Goal: Task Accomplishment & Management: Manage account settings

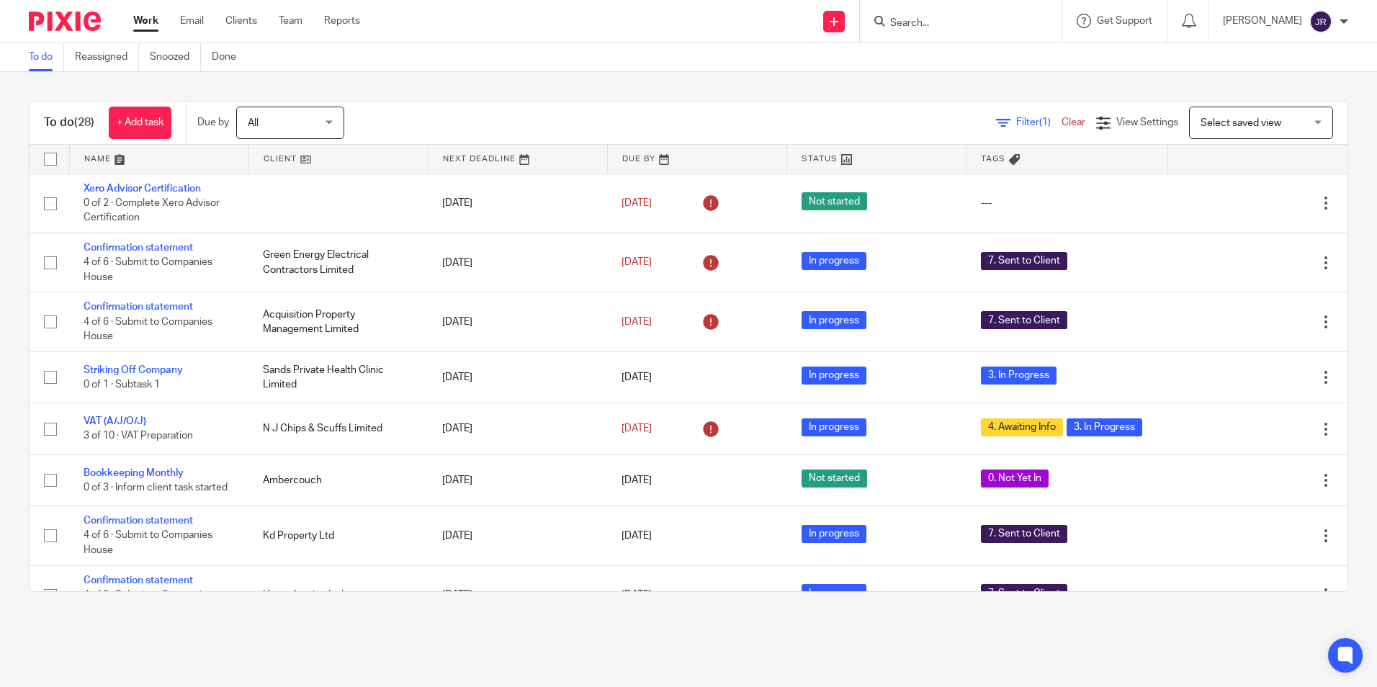
click at [103, 158] on link at bounding box center [159, 159] width 179 height 29
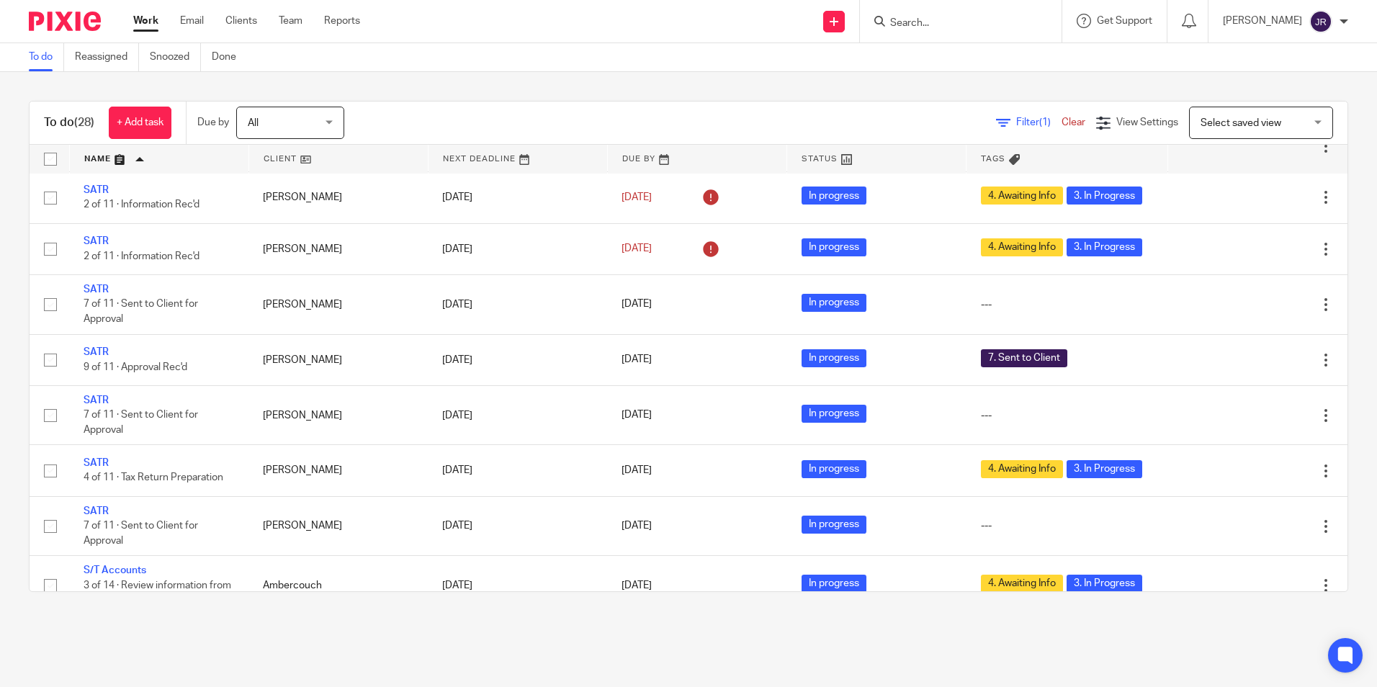
scroll to position [963, 0]
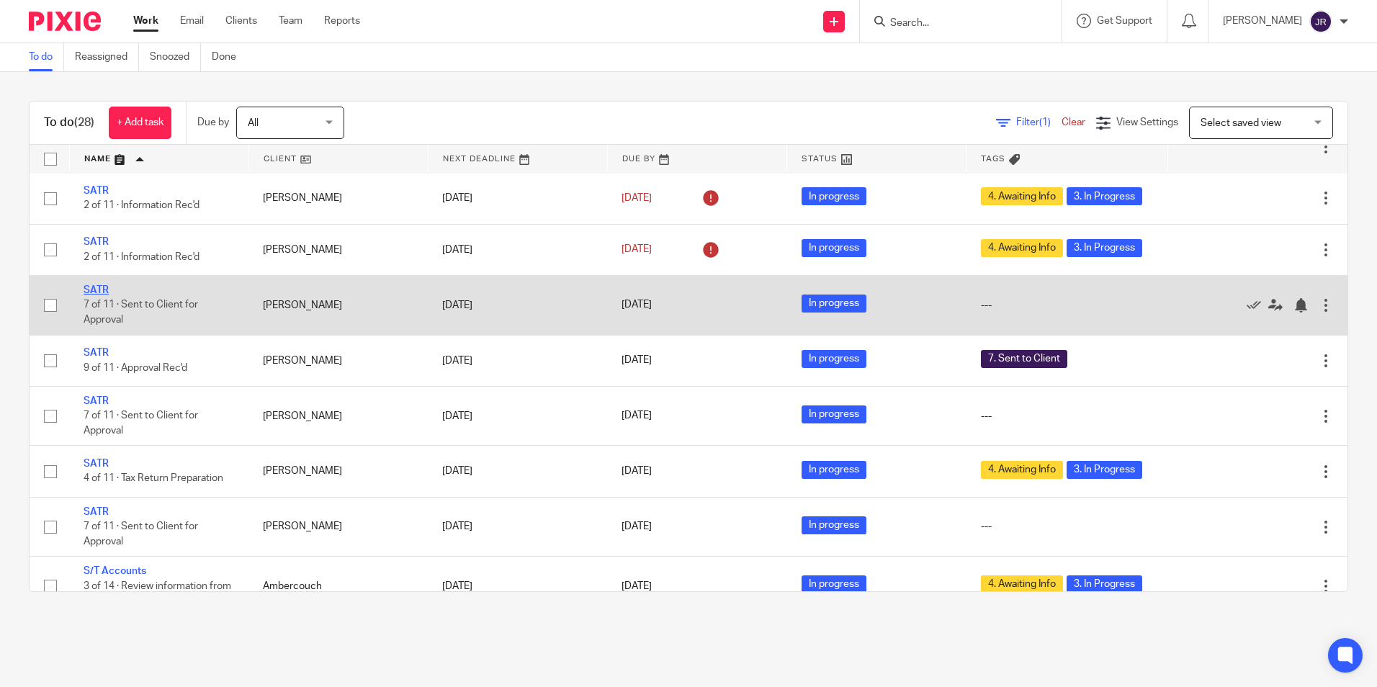
click at [91, 295] on link "SATR" at bounding box center [96, 290] width 25 height 10
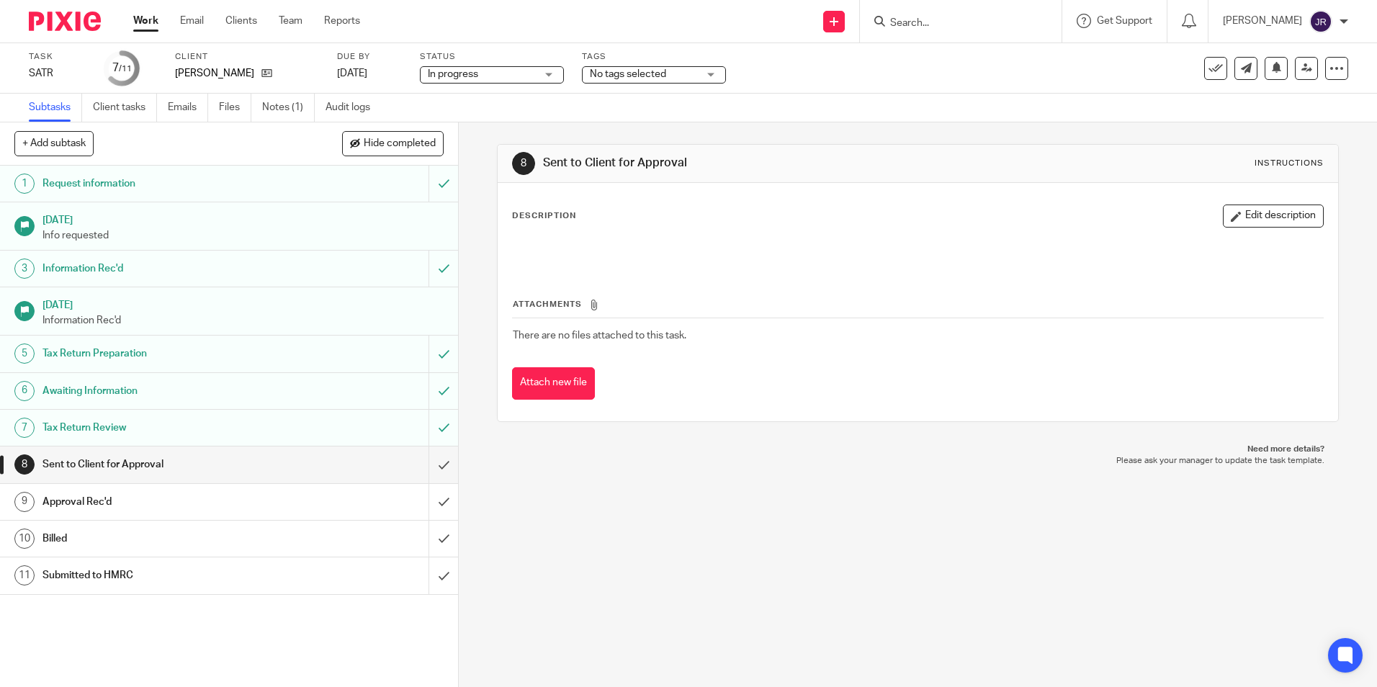
click at [704, 75] on div "No tags selected" at bounding box center [654, 74] width 144 height 17
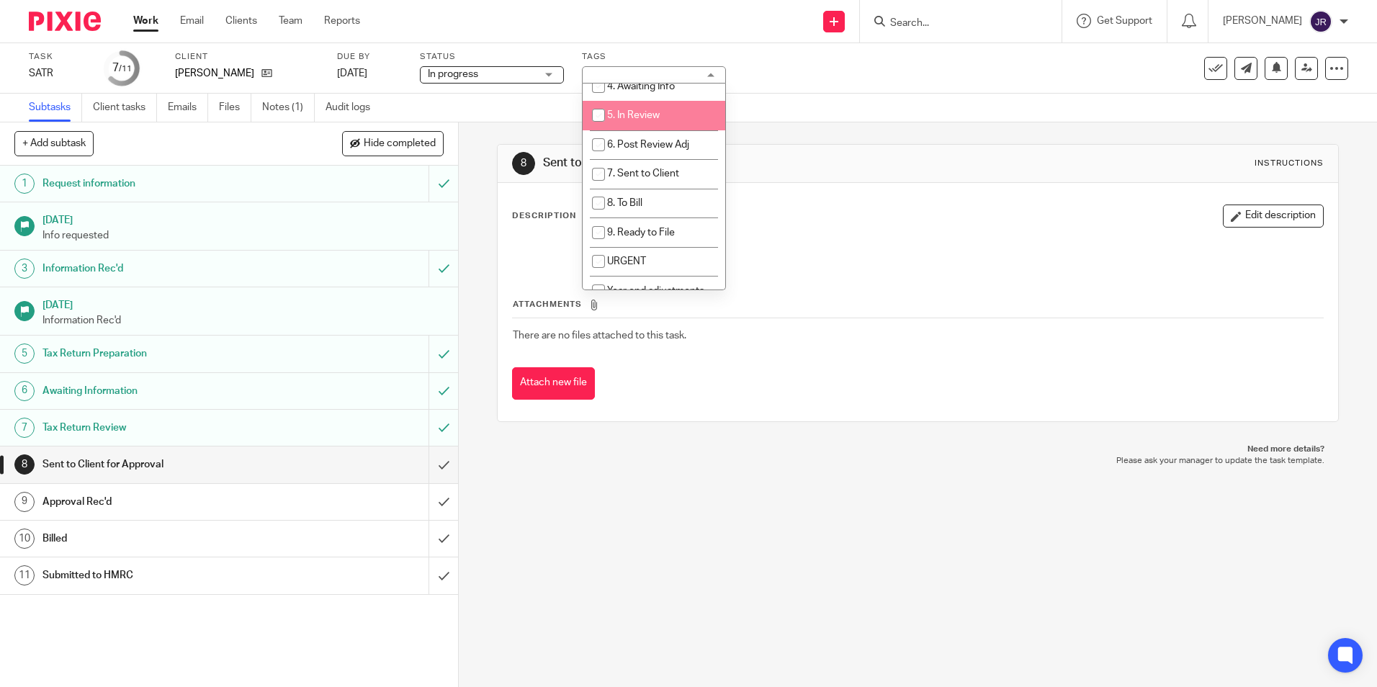
scroll to position [144, 0]
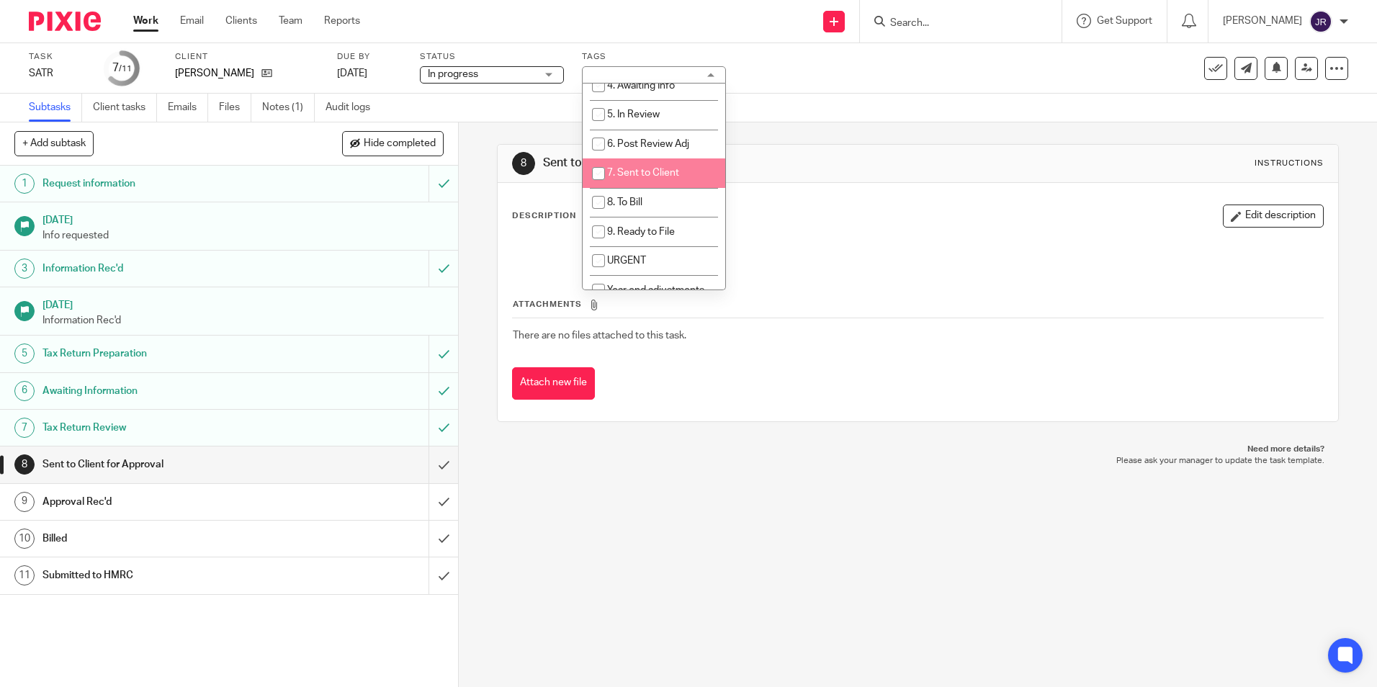
click at [653, 171] on span "7. Sent to Client" at bounding box center [643, 173] width 72 height 10
checkbox input "true"
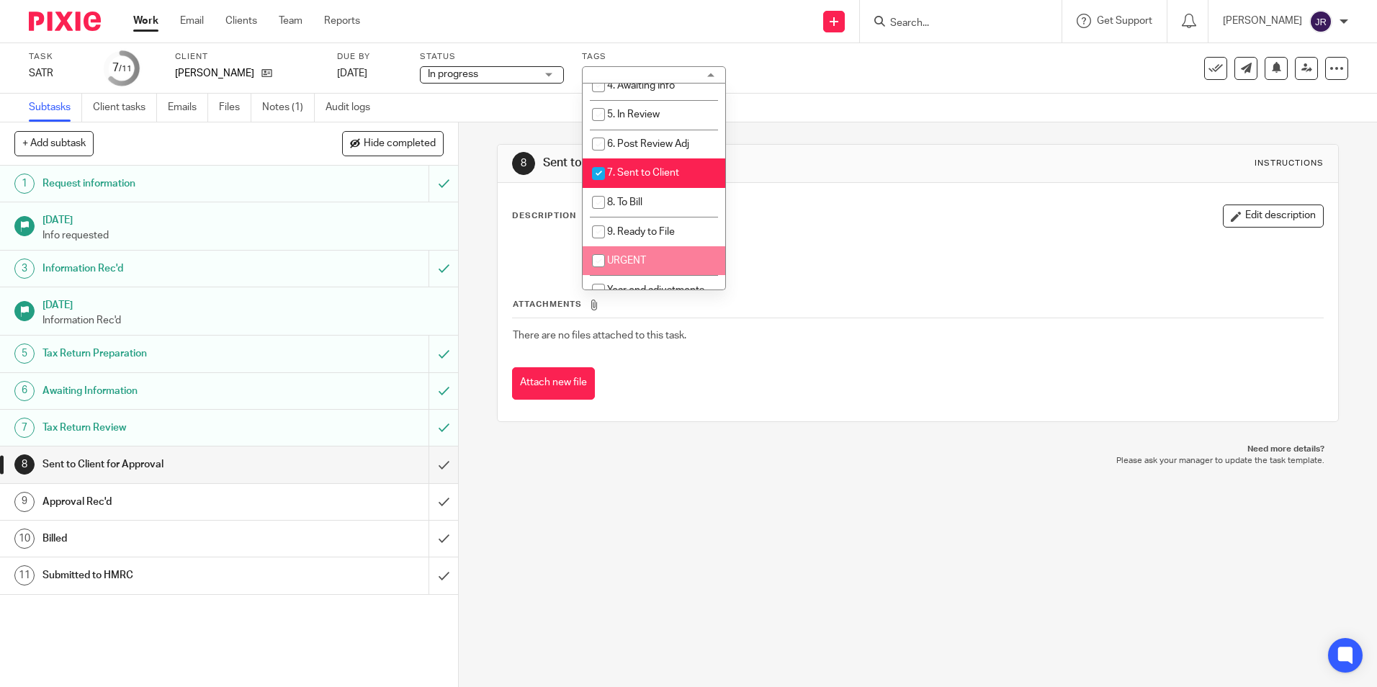
click at [640, 552] on div "8 Sent to Client for Approval Instructions Description Edit description Attachm…" at bounding box center [918, 404] width 918 height 565
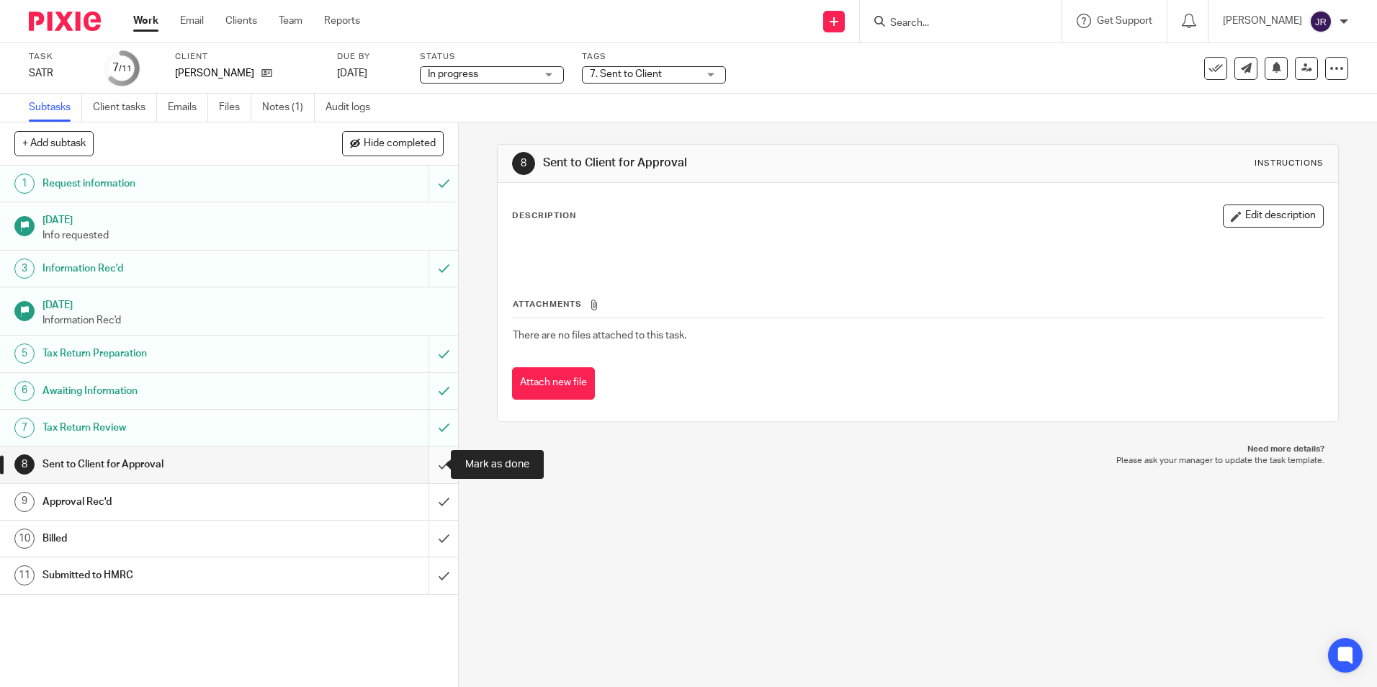
click at [432, 467] on input "submit" at bounding box center [229, 465] width 458 height 36
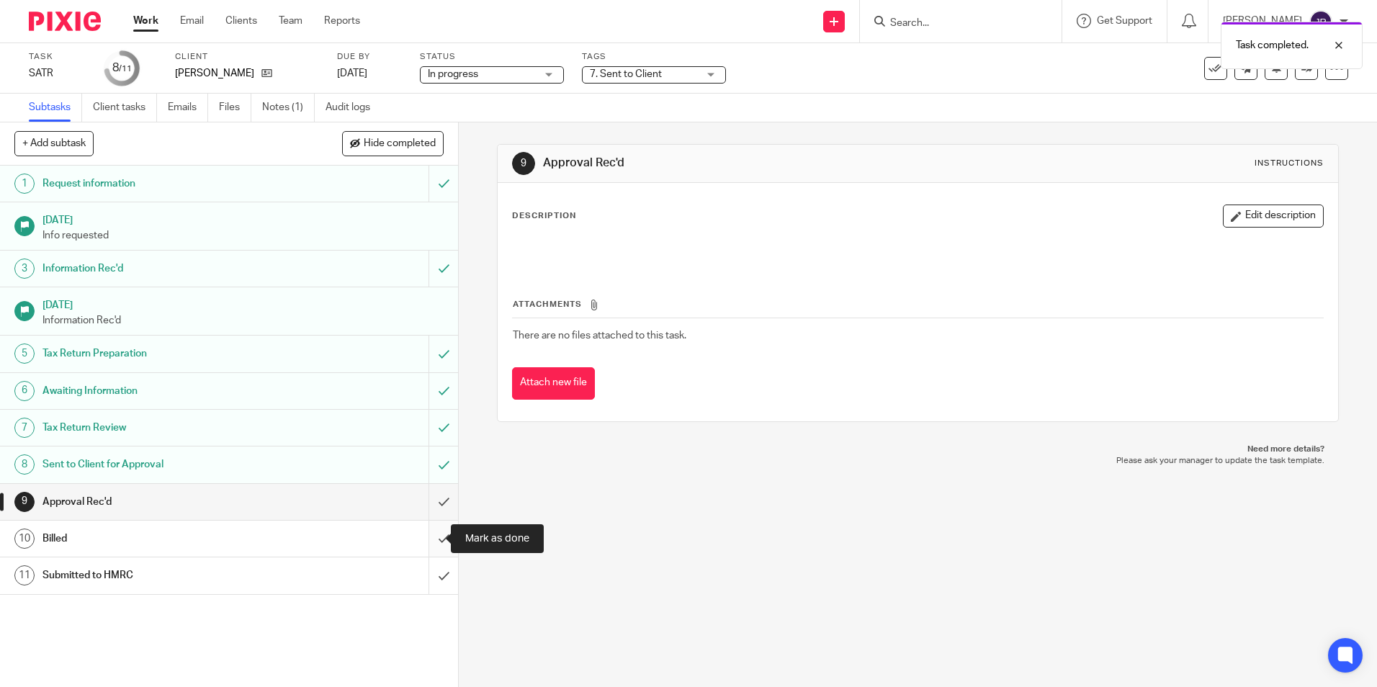
click at [431, 539] on input "submit" at bounding box center [229, 539] width 458 height 36
click at [282, 104] on link "Notes (1)" at bounding box center [288, 108] width 53 height 28
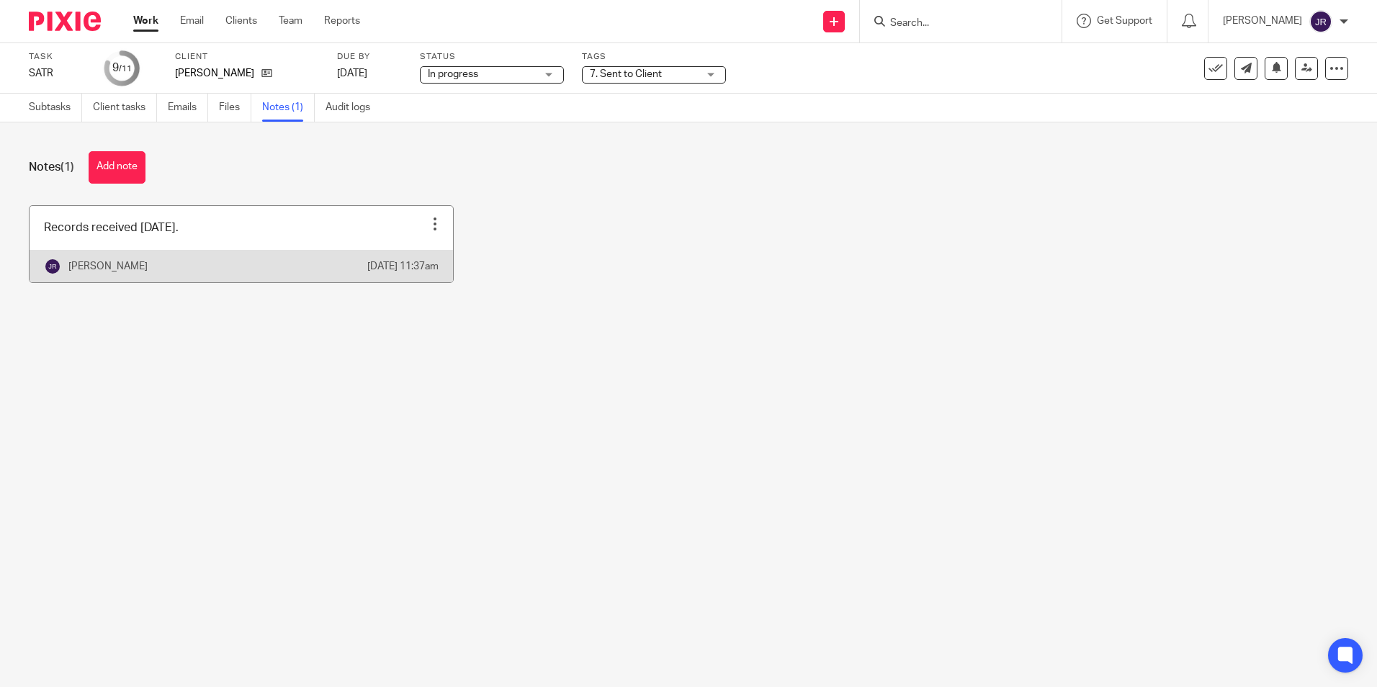
click at [241, 253] on link at bounding box center [242, 244] width 424 height 76
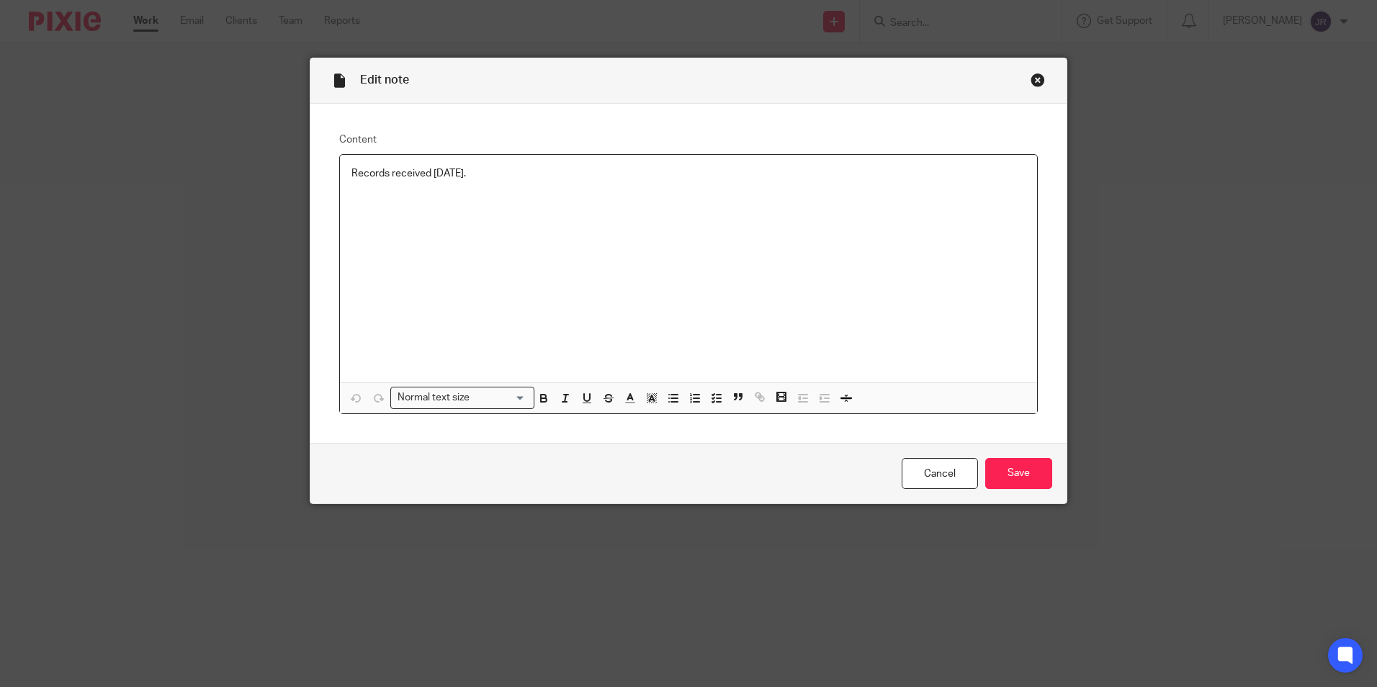
click at [502, 170] on p "Records received [DATE]." at bounding box center [688, 173] width 674 height 14
click at [1029, 477] on input "Save" at bounding box center [1018, 473] width 67 height 31
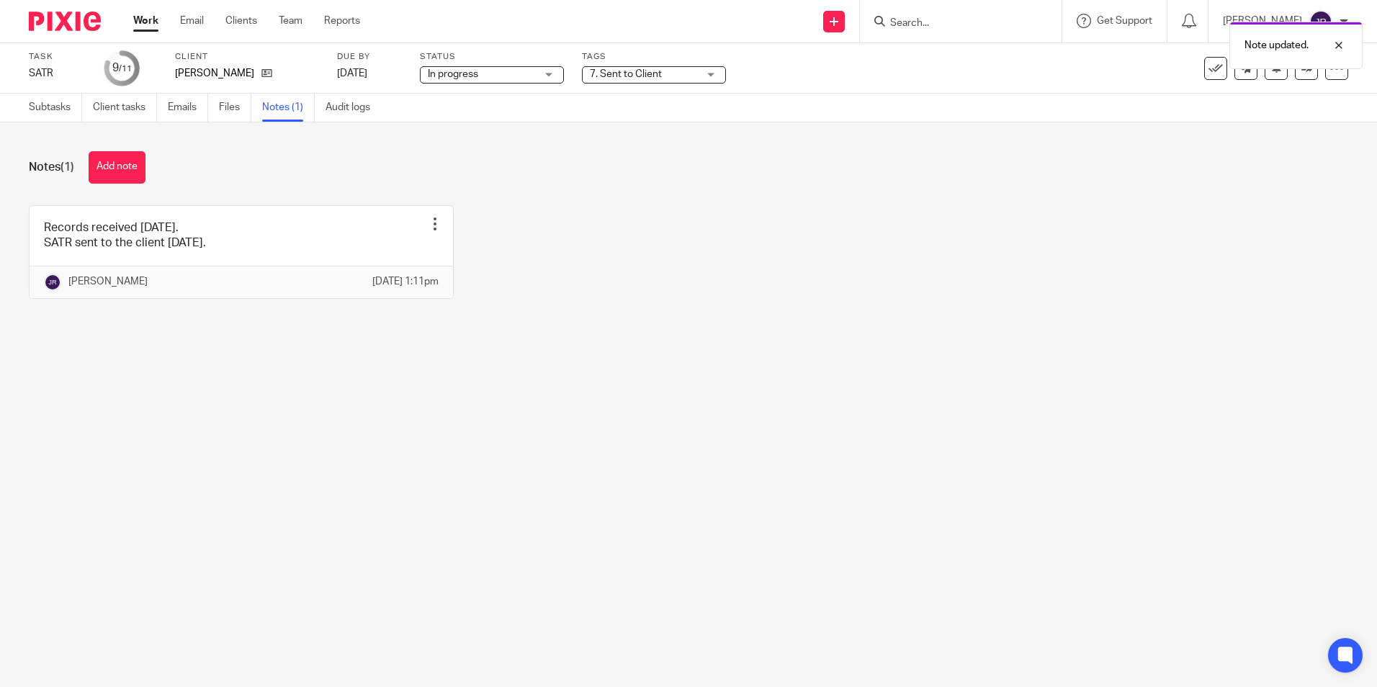
click at [143, 27] on link "Work" at bounding box center [145, 21] width 25 height 14
